Goal: Task Accomplishment & Management: Manage account settings

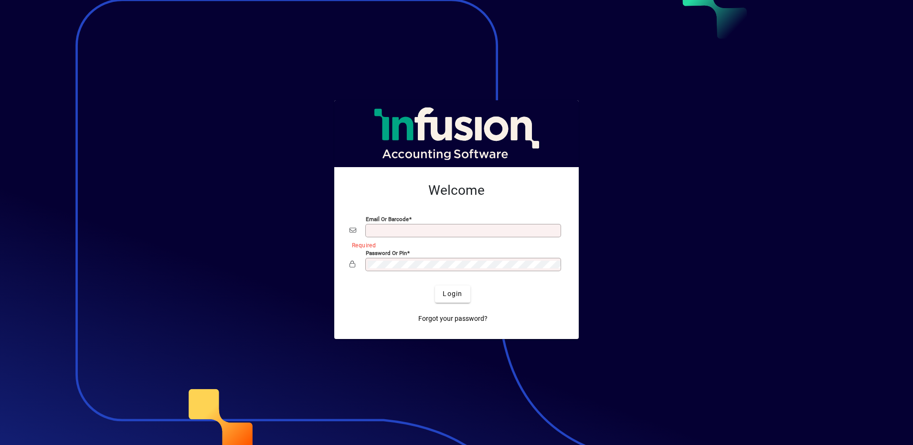
type input "**********"
click at [452, 280] on div at bounding box center [457, 279] width 214 height 11
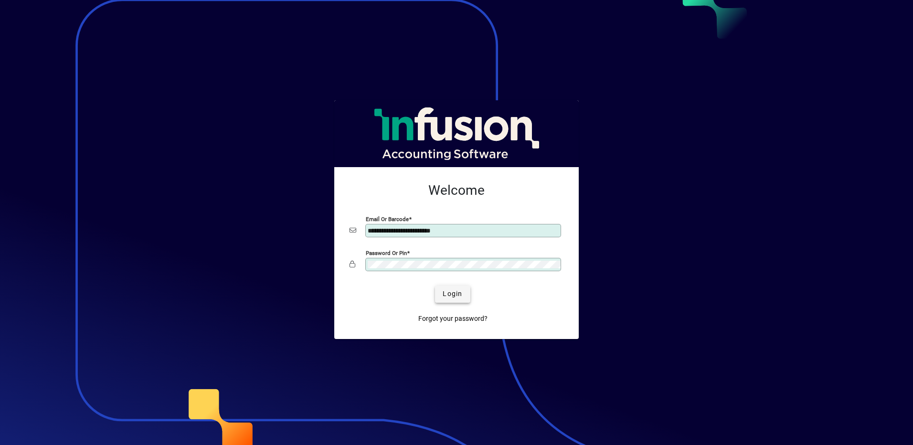
click at [458, 298] on span "Login" at bounding box center [453, 294] width 20 height 10
